Goal: Check status: Check status

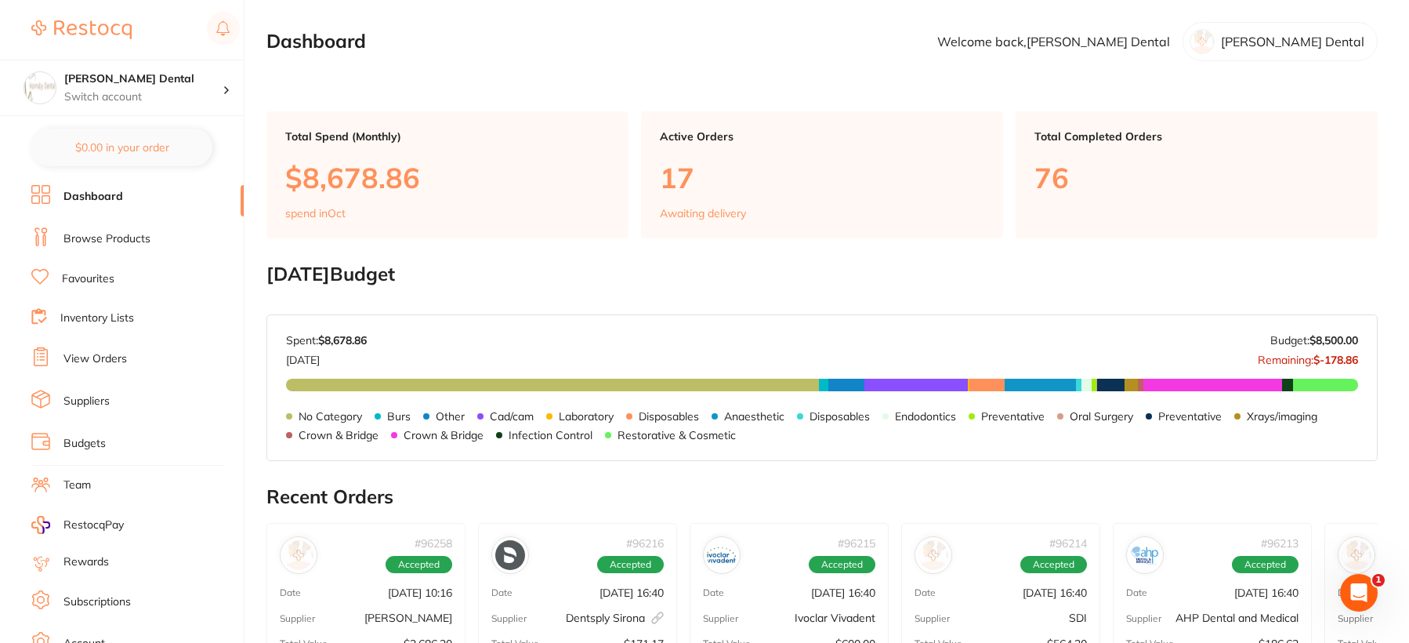
click at [107, 356] on link "View Orders" at bounding box center [94, 359] width 63 height 16
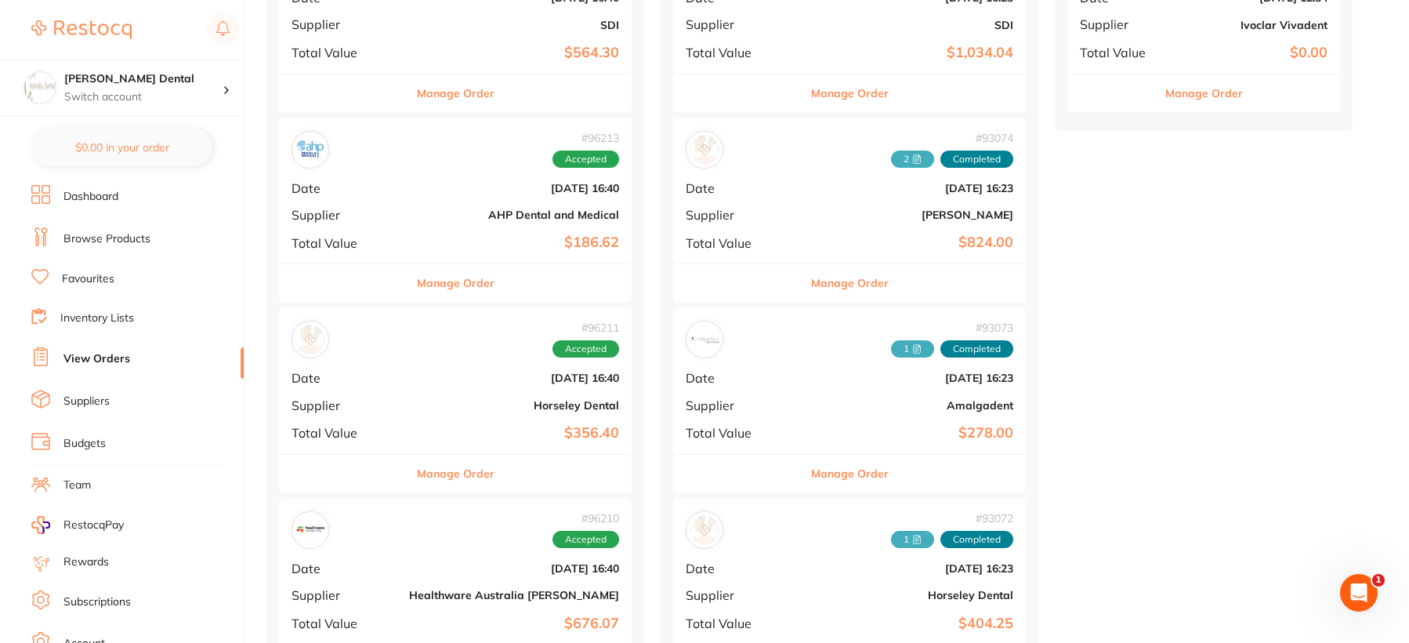
scroll to position [862, 0]
click at [417, 281] on button "Manage Order" at bounding box center [456, 282] width 78 height 38
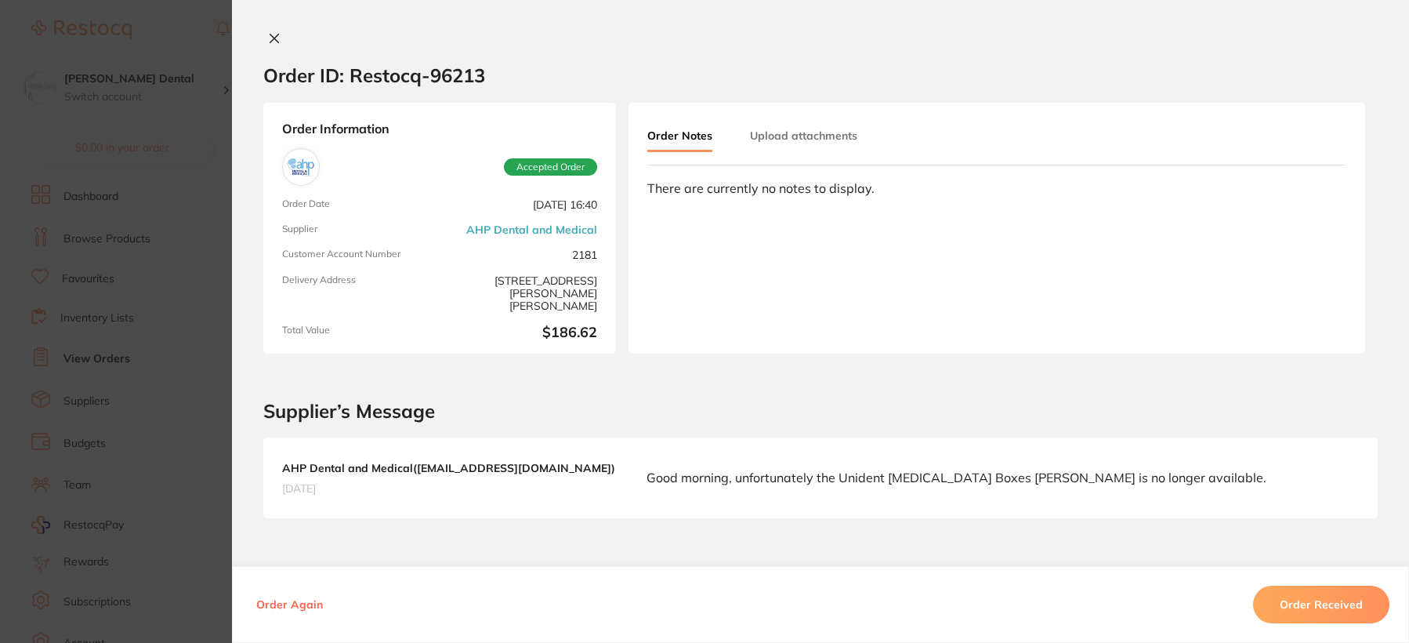
scroll to position [470, 0]
click at [274, 38] on icon at bounding box center [274, 38] width 13 height 13
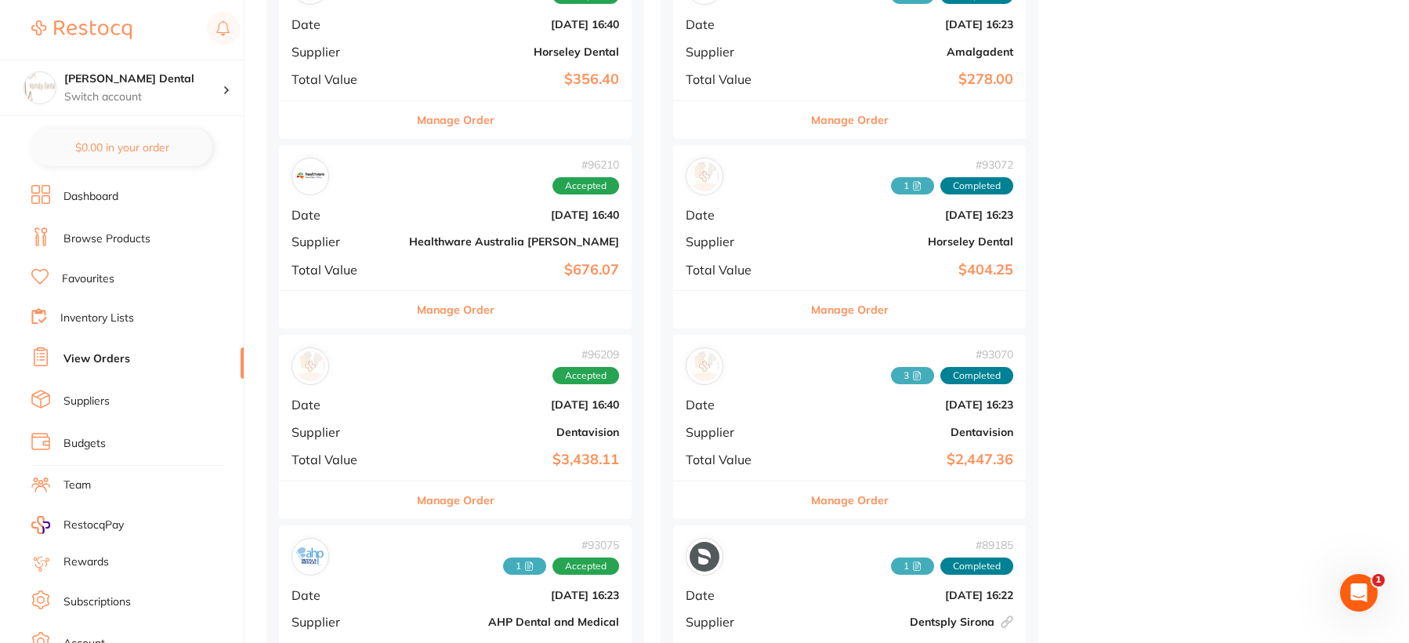
scroll to position [1254, 0]
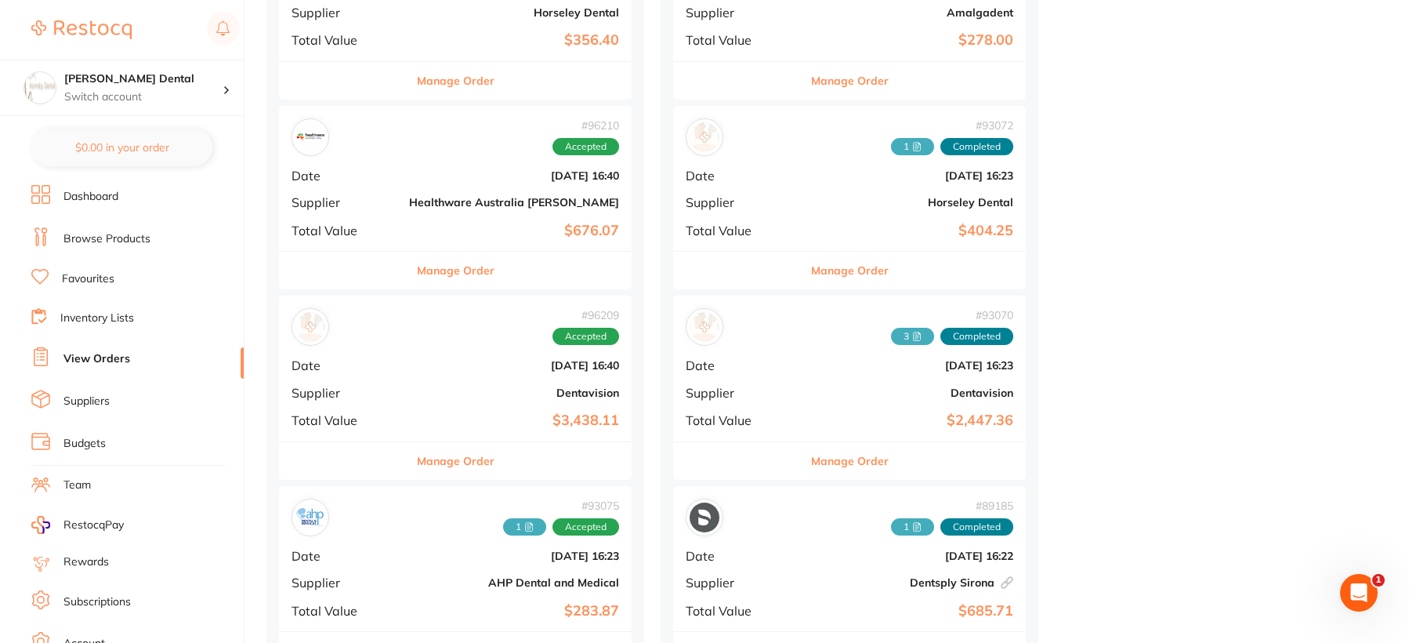
click at [417, 277] on button "Manage Order" at bounding box center [456, 271] width 78 height 38
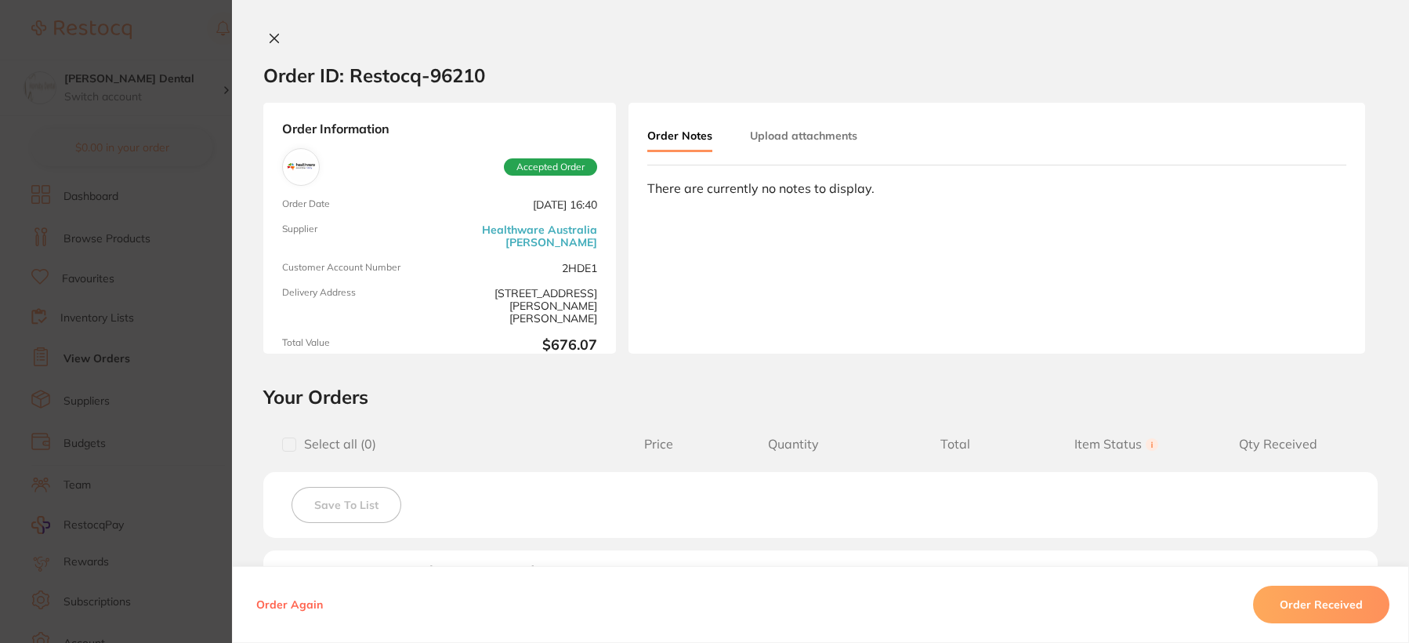
click at [271, 36] on icon at bounding box center [274, 38] width 13 height 13
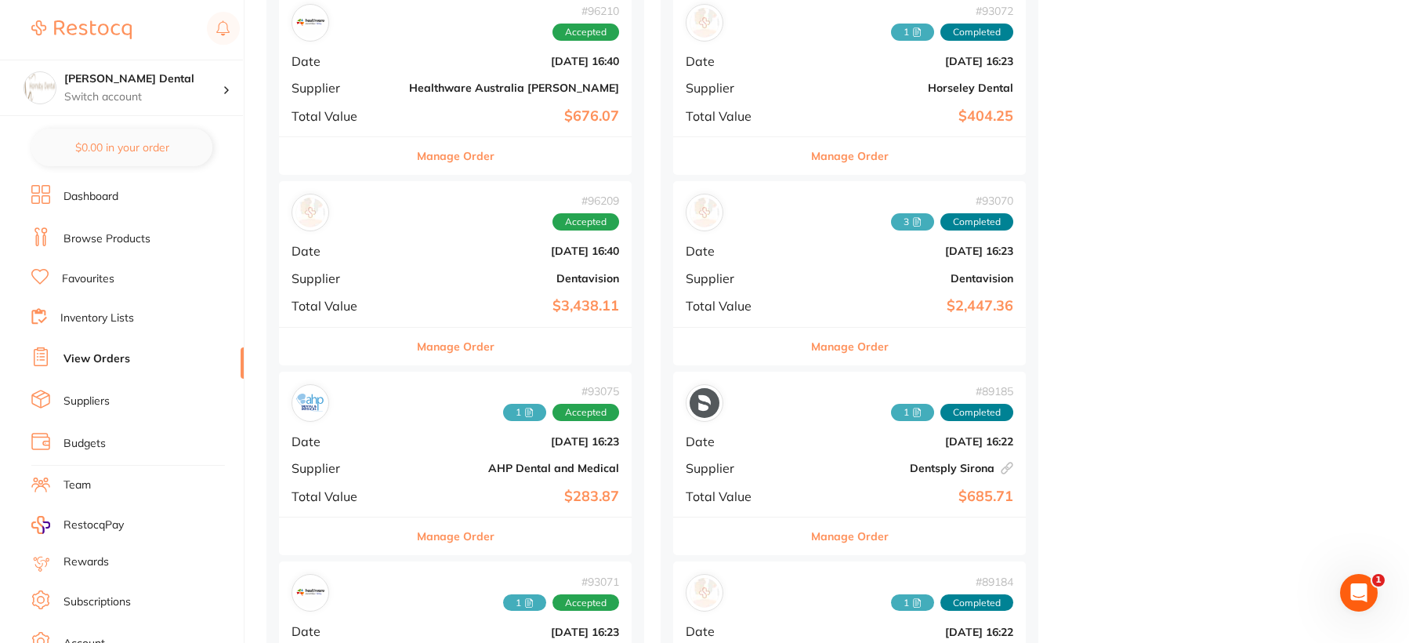
scroll to position [1411, 0]
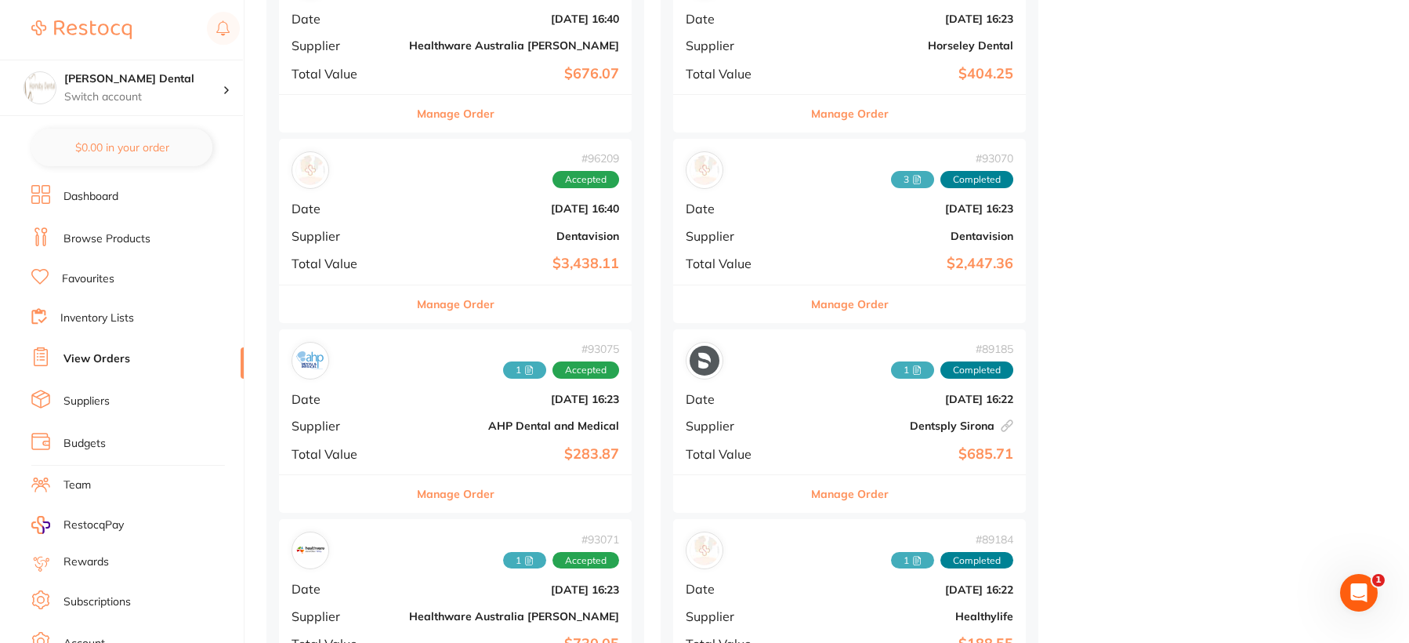
click at [419, 118] on button "Manage Order" at bounding box center [456, 114] width 78 height 38
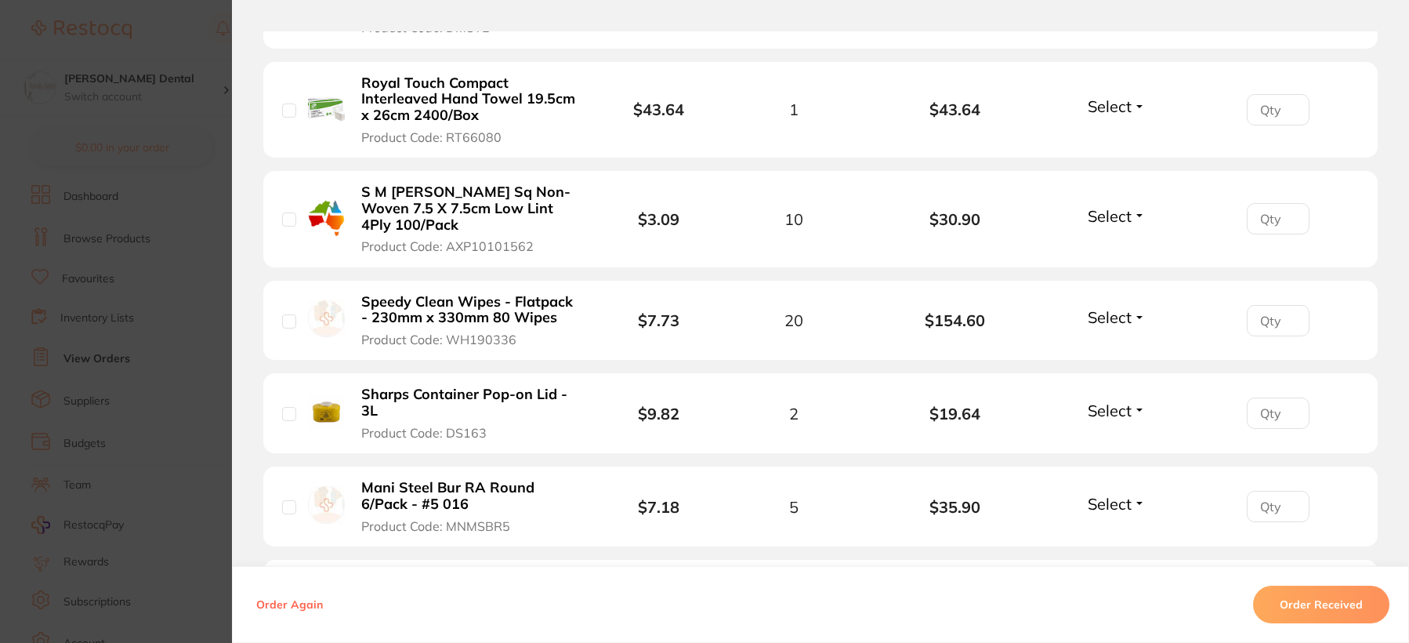
scroll to position [705, 0]
